Goal: Task Accomplishment & Management: Manage account settings

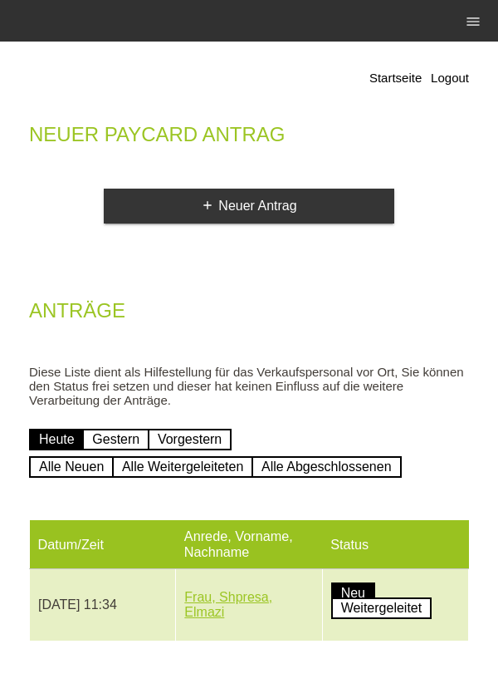
click at [246, 613] on link "Frau, Shpresa, Elmazi" at bounding box center [228, 604] width 88 height 29
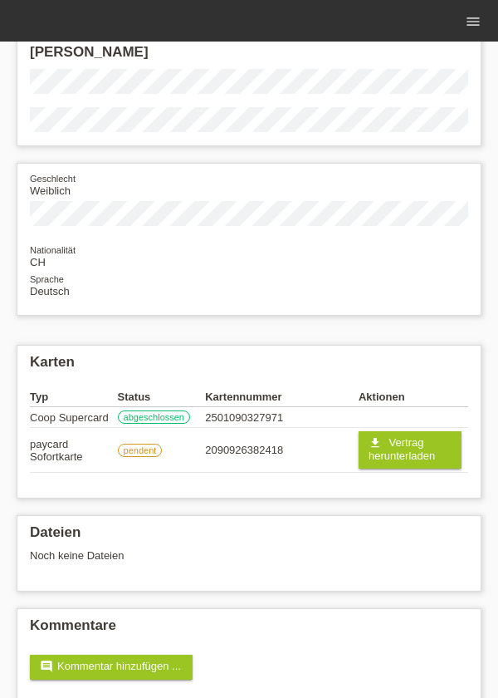
scroll to position [115, 0]
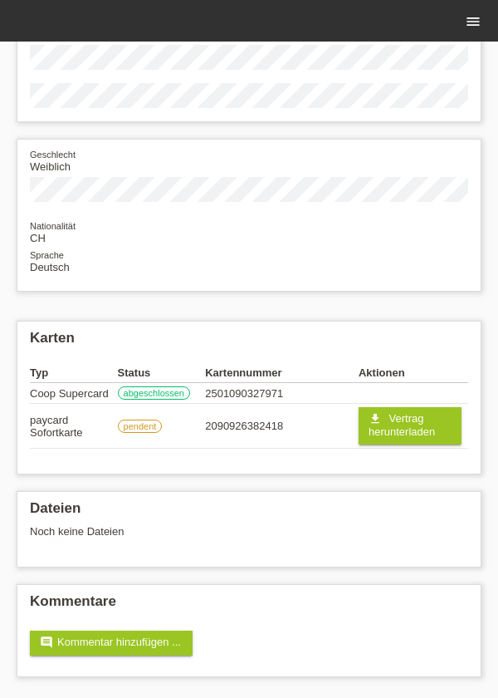
click at [469, 20] on icon "menu" at bounding box center [473, 21] width 17 height 17
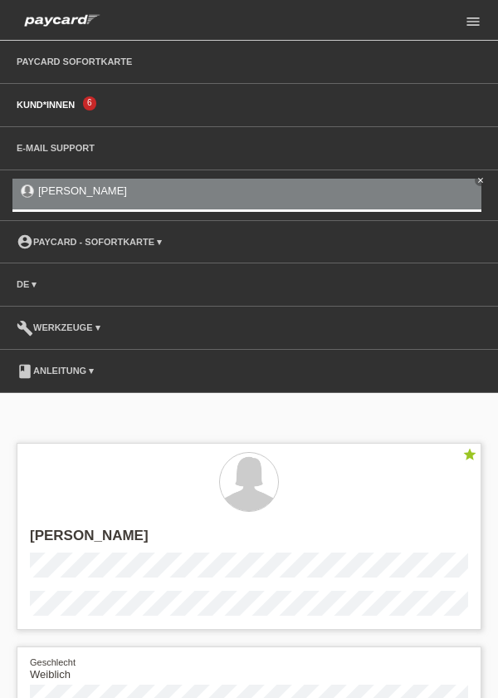
click at [67, 107] on link "Kund*innen" at bounding box center [45, 105] width 75 height 10
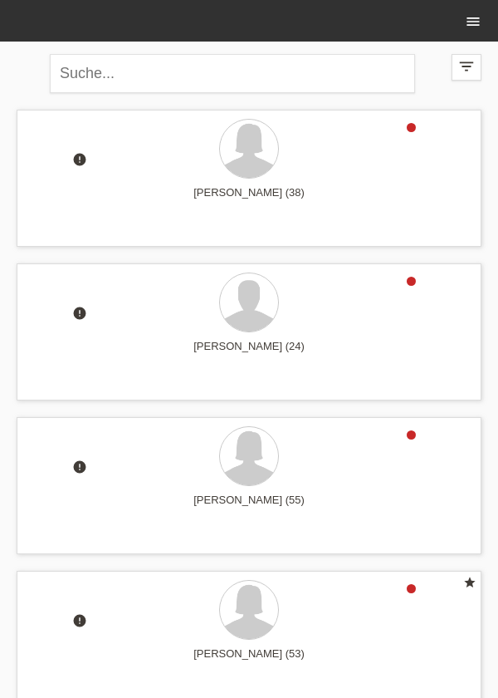
click at [475, 23] on icon "menu" at bounding box center [473, 21] width 17 height 17
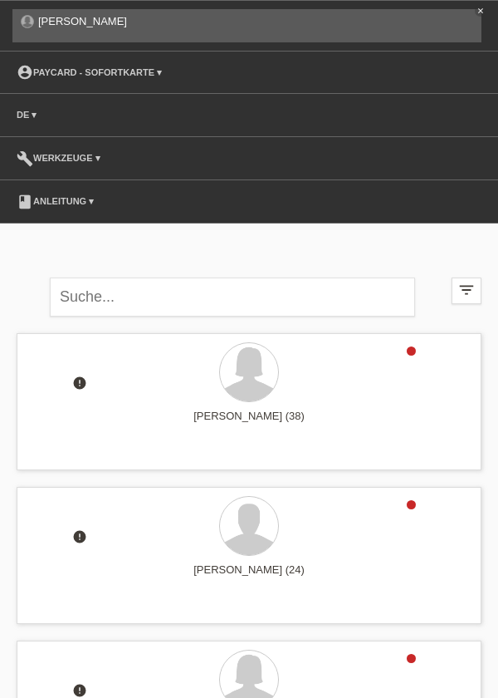
scroll to position [78, 0]
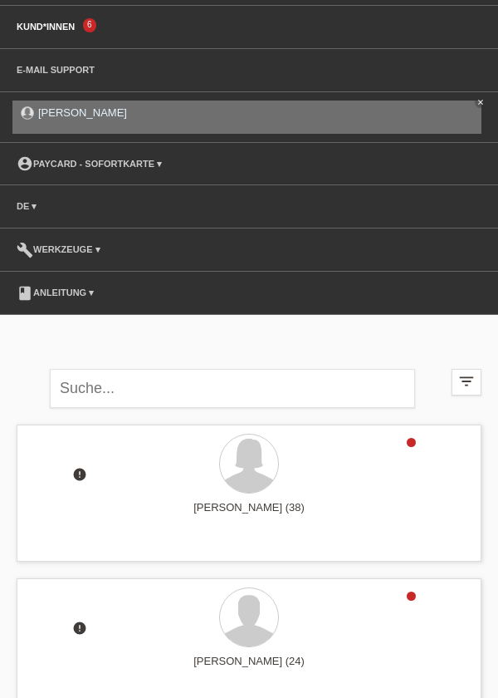
click at [59, 111] on link "[PERSON_NAME]" at bounding box center [82, 112] width 89 height 12
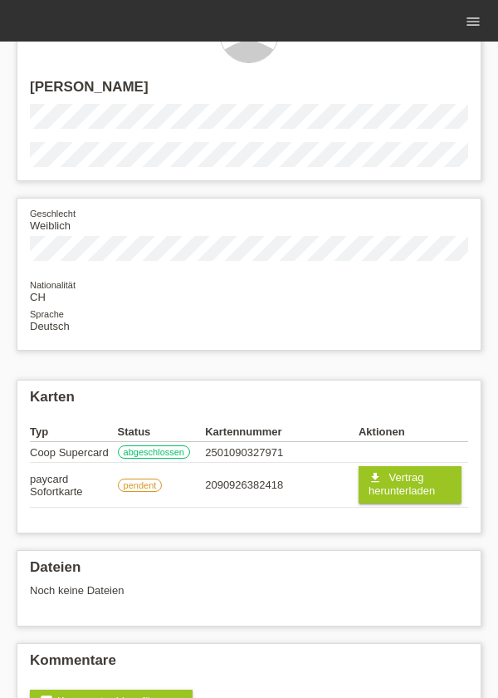
scroll to position [56, 0]
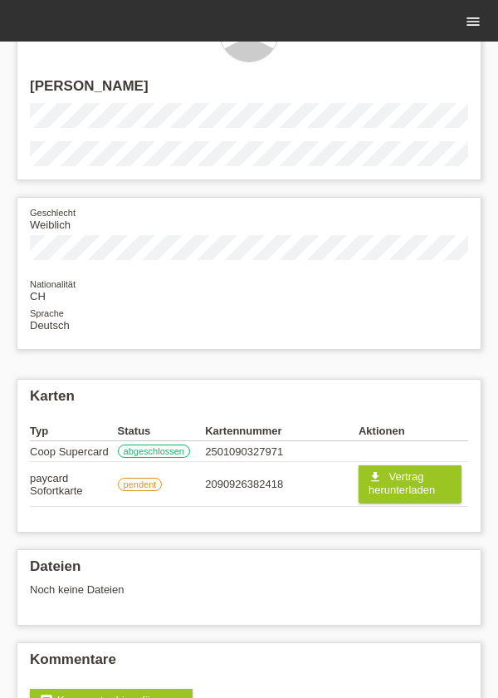
click at [464, 24] on link "menu" at bounding box center [473, 21] width 33 height 10
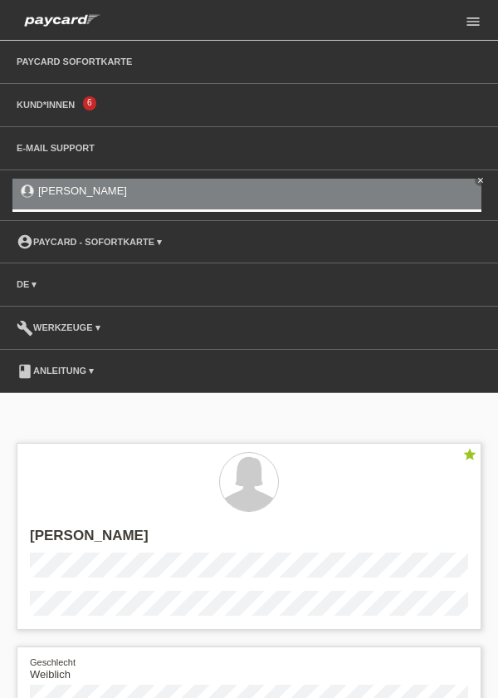
click at [86, 162] on li "E-Mail Support" at bounding box center [249, 148] width 498 height 43
click at [65, 152] on link "E-Mail Support" at bounding box center [55, 148] width 95 height 10
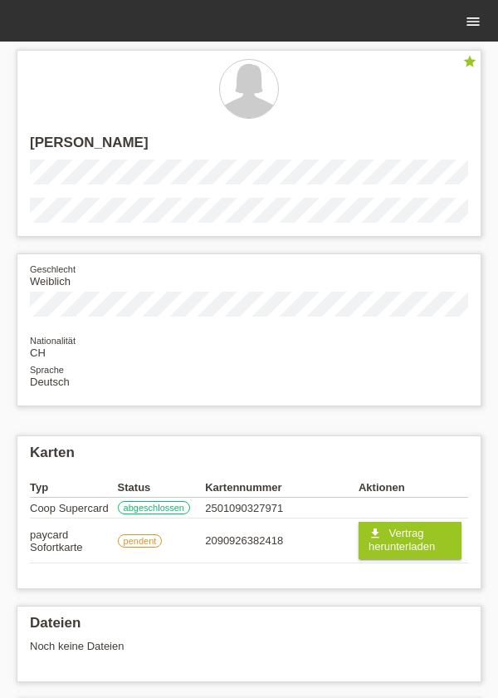
click at [467, 23] on icon "menu" at bounding box center [473, 21] width 17 height 17
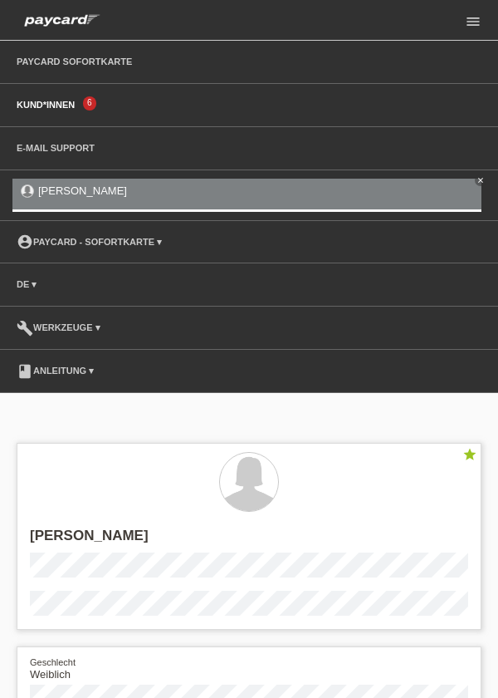
click at [66, 109] on link "Kund*innen" at bounding box center [45, 105] width 75 height 10
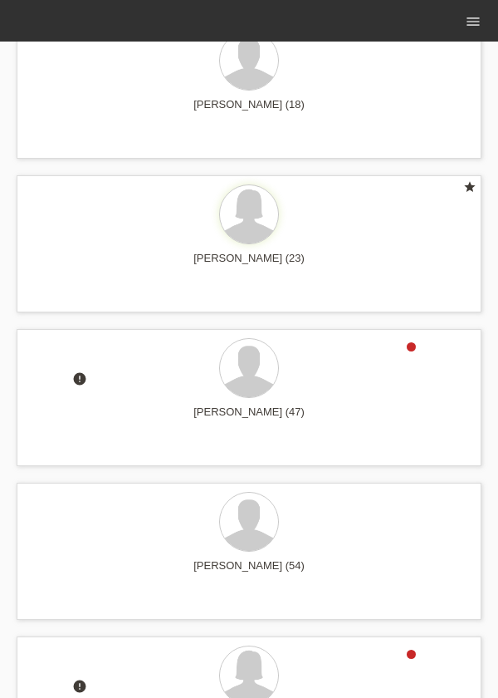
scroll to position [854, 0]
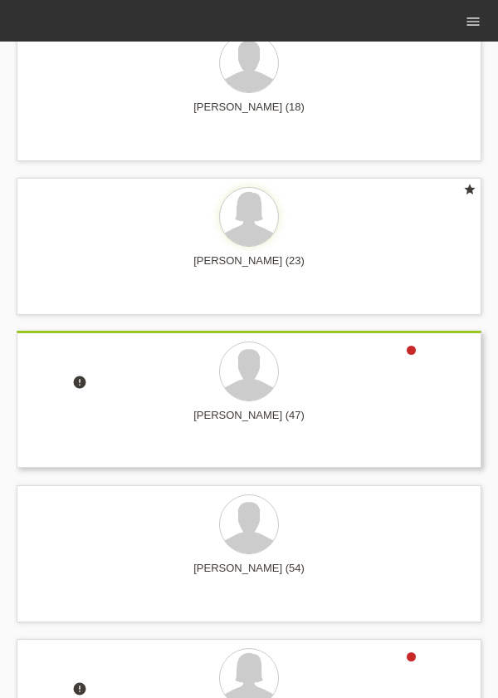
click at [253, 414] on div "Marek Hriva (47)" at bounding box center [249, 422] width 439 height 27
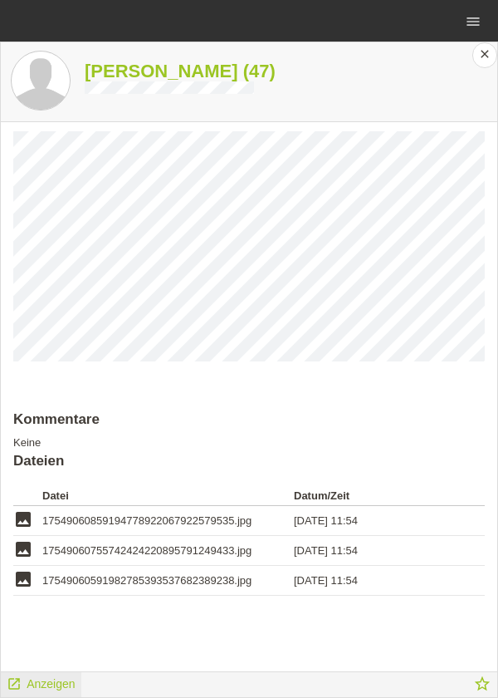
click at [37, 687] on span "Anzeigen" at bounding box center [51, 683] width 48 height 13
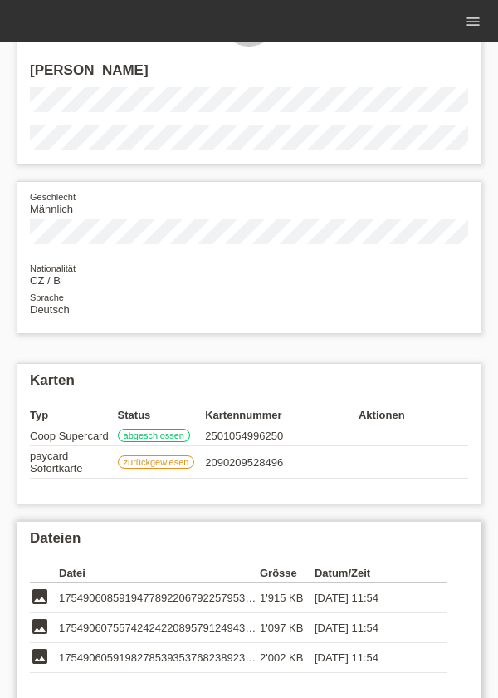
scroll to position [152, 0]
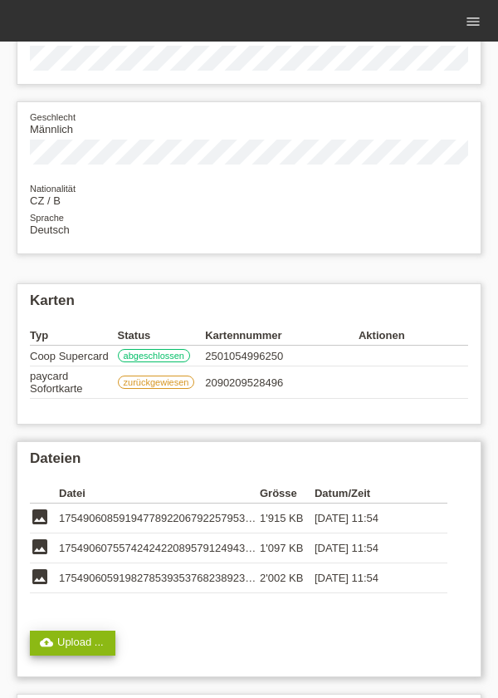
click at [99, 647] on link "cloud_upload Upload ..." at bounding box center [73, 643] width 86 height 25
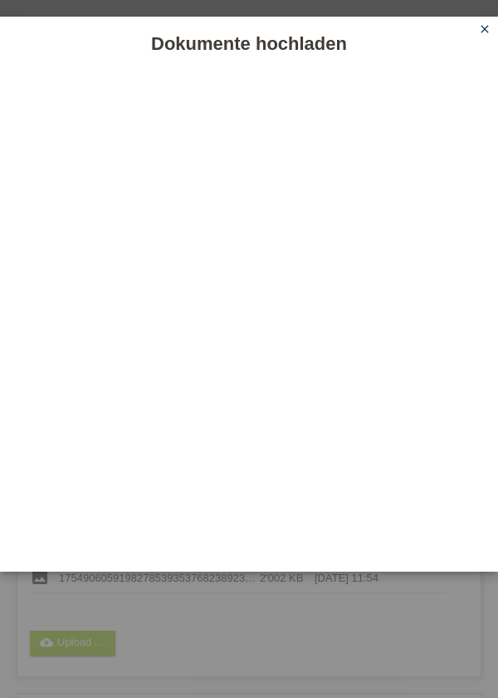
click at [478, 27] on link "close" at bounding box center [485, 30] width 22 height 19
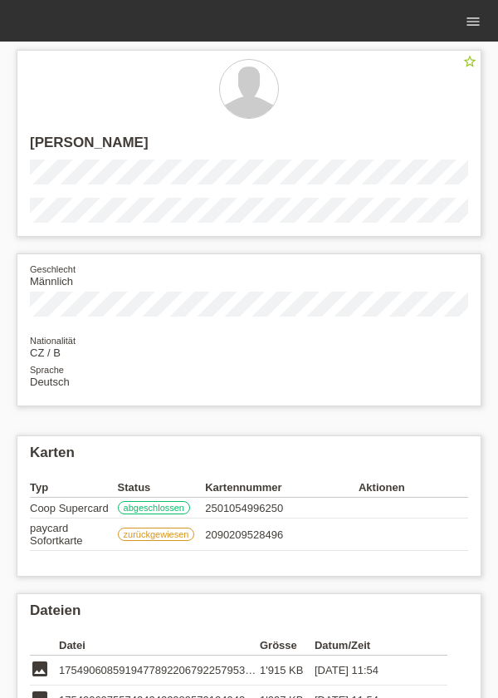
scroll to position [152, 0]
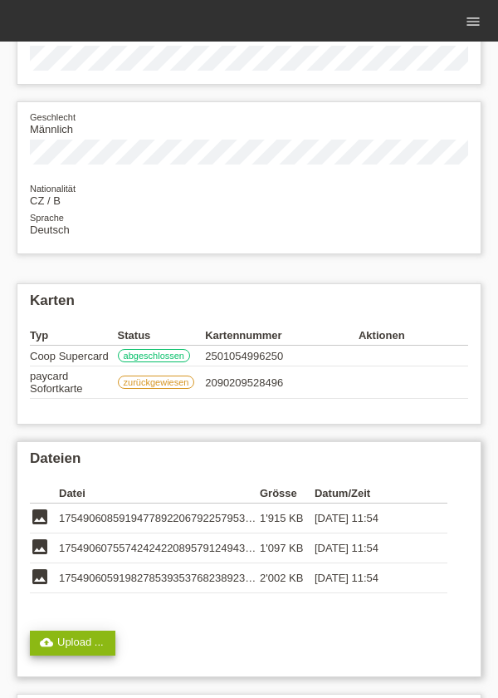
click at [86, 647] on link "cloud_upload Upload ..." at bounding box center [73, 643] width 86 height 25
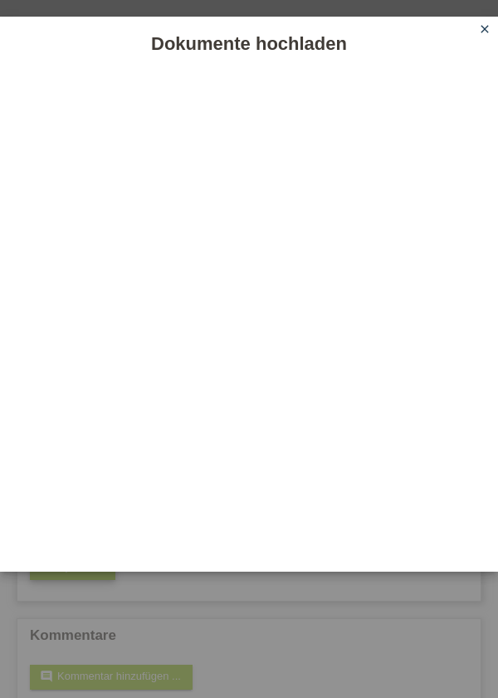
scroll to position [230, 0]
click at [487, 22] on icon "close" at bounding box center [485, 28] width 13 height 13
